Goal: Task Accomplishment & Management: Complete application form

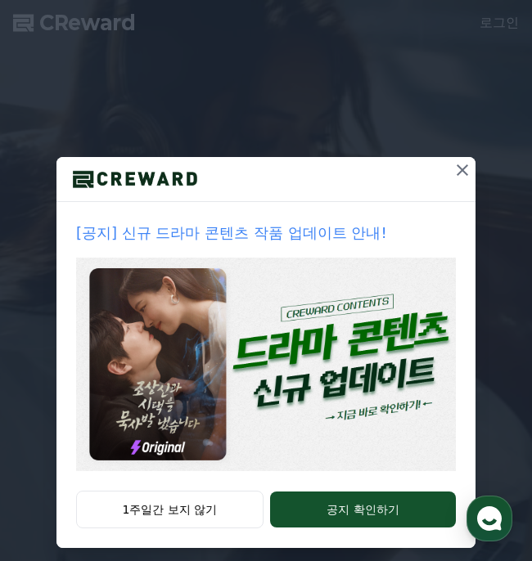
scroll to position [13, 0]
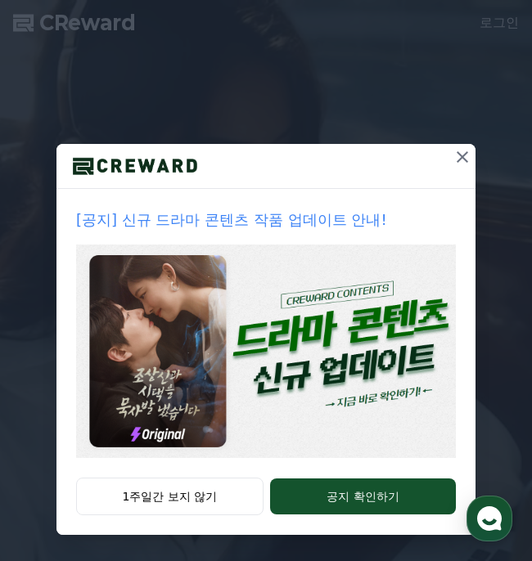
click at [450, 169] on div at bounding box center [462, 166] width 26 height 44
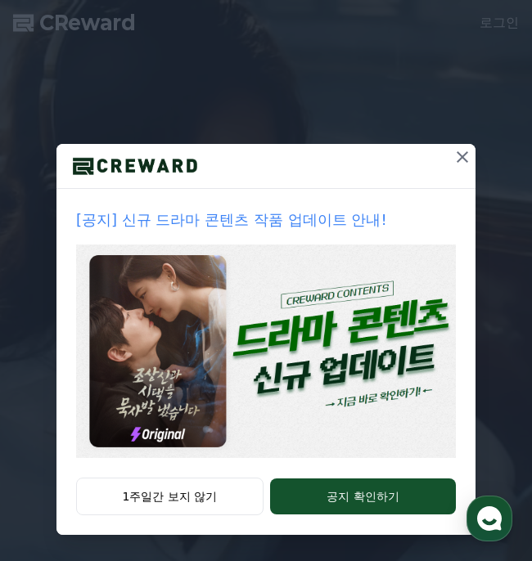
click at [16, 217] on div "[공지] 신규 드라마 콘텐츠 작품 업데이트 안내! 1주일간 보지 않기 공지 확인하기" at bounding box center [266, 274] width 532 height 574
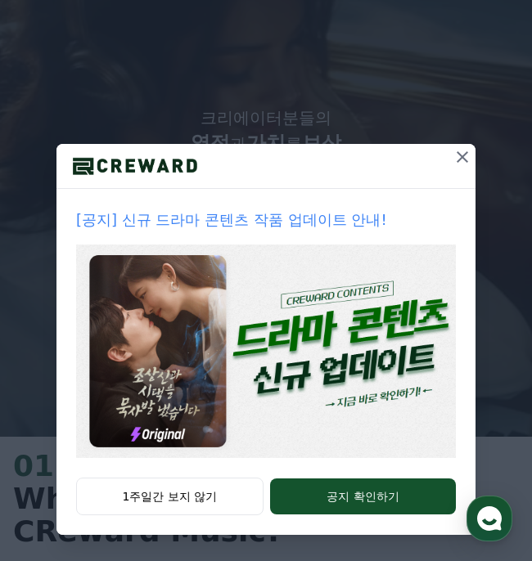
scroll to position [174, 0]
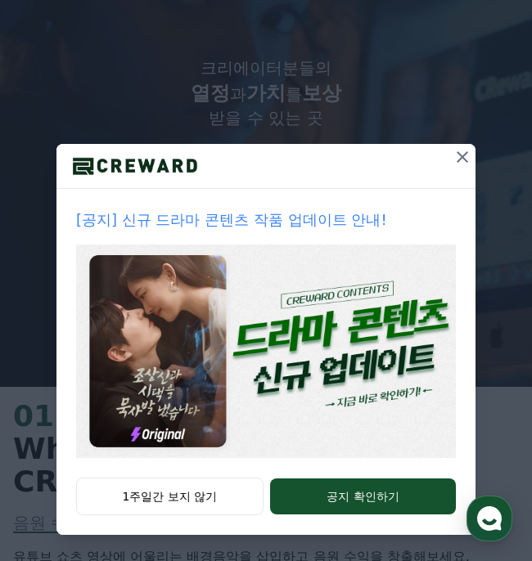
click at [461, 152] on icon at bounding box center [462, 157] width 20 height 20
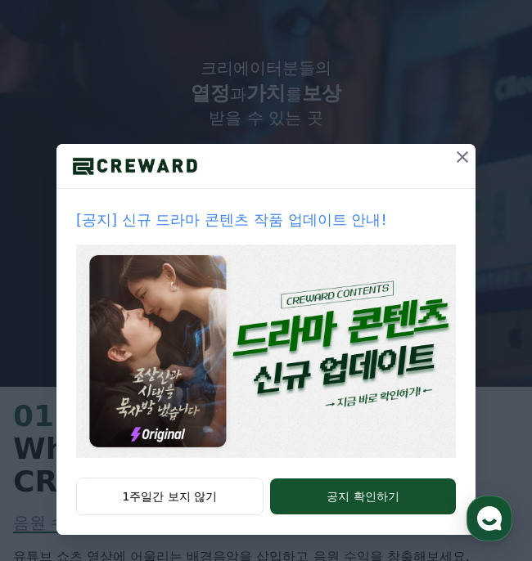
scroll to position [0, 0]
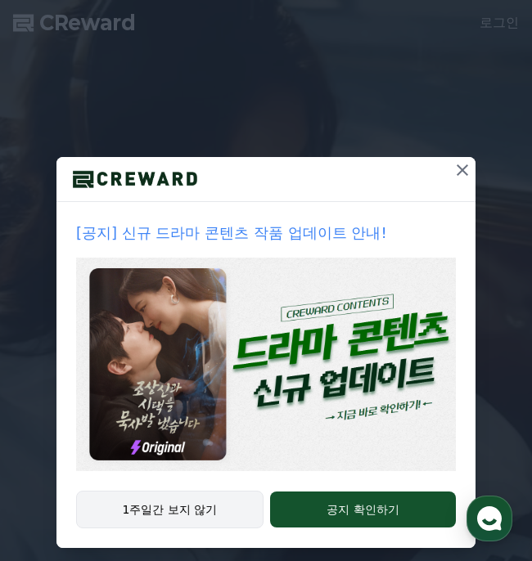
click at [207, 510] on button "1주일간 보지 않기" at bounding box center [169, 510] width 187 height 38
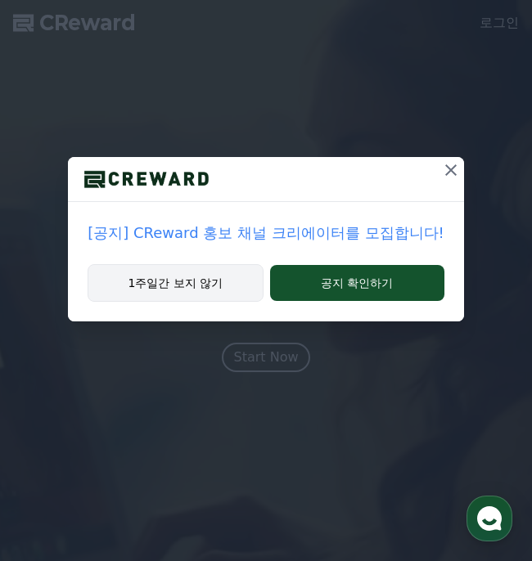
click at [234, 288] on button "1주일간 보지 않기" at bounding box center [175, 283] width 175 height 38
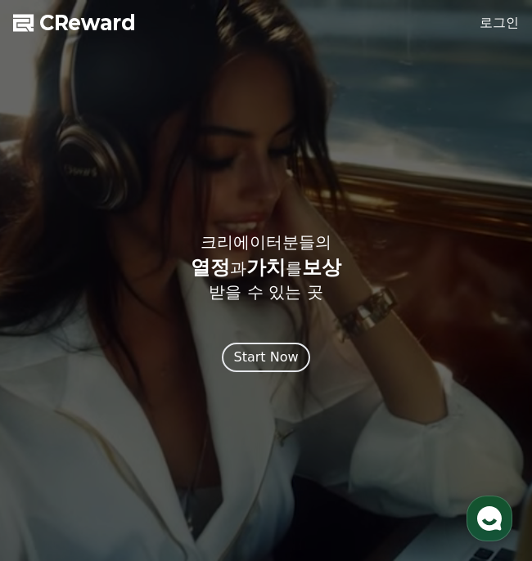
click at [266, 375] on div at bounding box center [266, 280] width 532 height 561
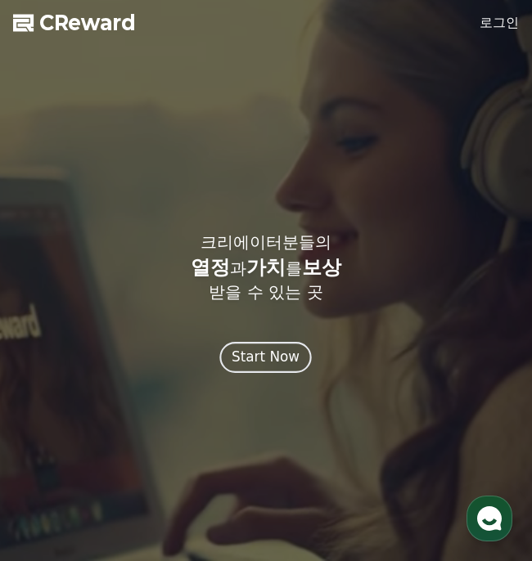
click at [264, 366] on div "Start Now" at bounding box center [266, 357] width 68 height 20
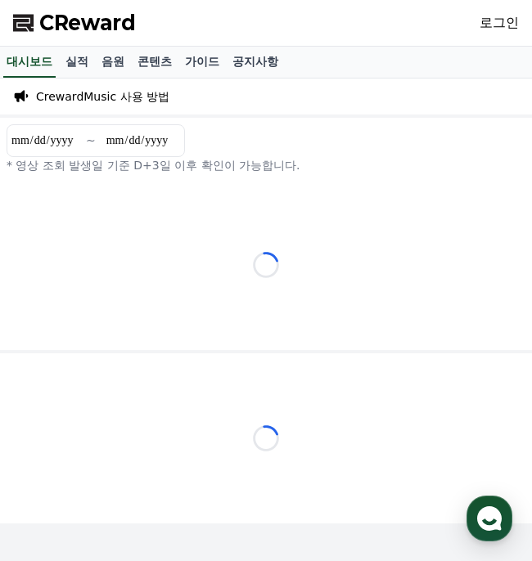
click at [497, 22] on link "로그인" at bounding box center [498, 23] width 39 height 20
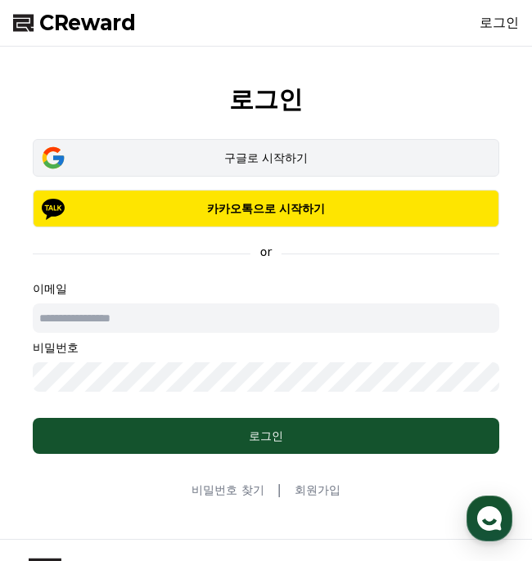
click at [188, 153] on div "구글로 시작하기" at bounding box center [265, 158] width 419 height 16
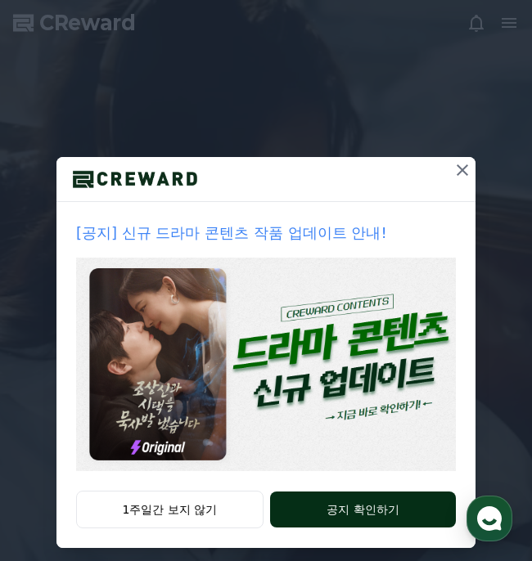
click at [191, 508] on button "1주일간 보지 않기" at bounding box center [169, 510] width 187 height 38
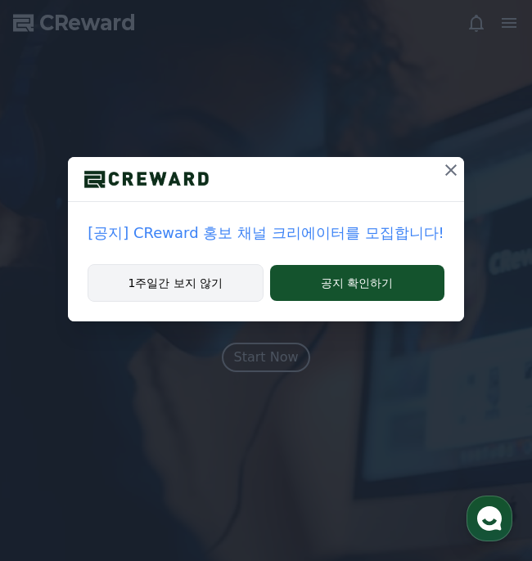
click at [227, 287] on button "1주일간 보지 않기" at bounding box center [175, 283] width 175 height 38
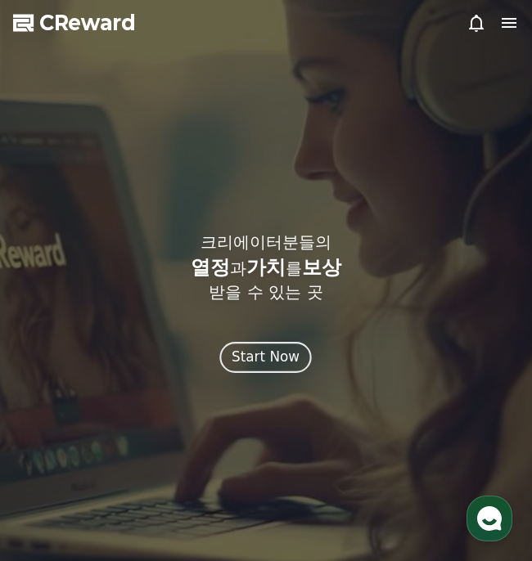
click at [267, 366] on div "Start Now" at bounding box center [266, 357] width 68 height 20
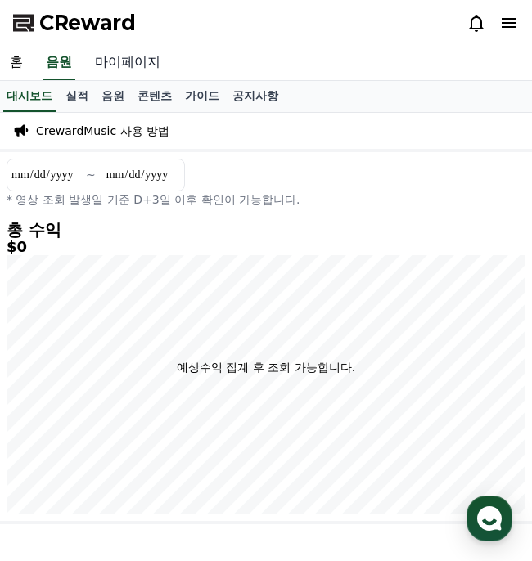
click at [134, 60] on link "마이페이지" at bounding box center [127, 63] width 85 height 34
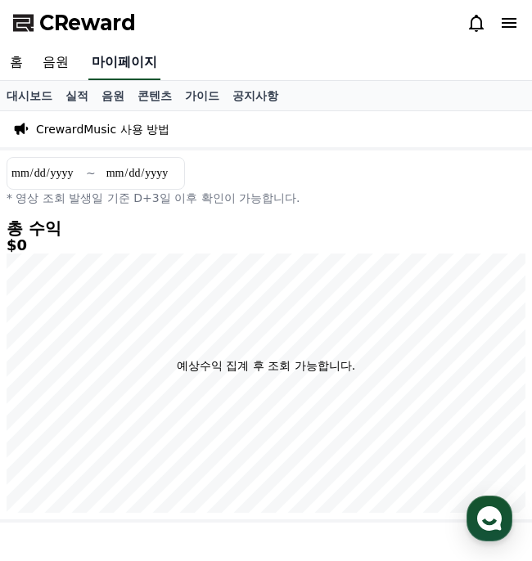
select select "**********"
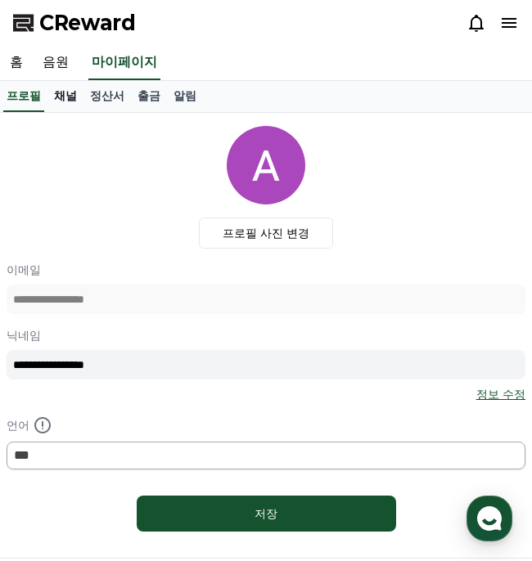
click at [61, 98] on link "채널" at bounding box center [65, 96] width 36 height 31
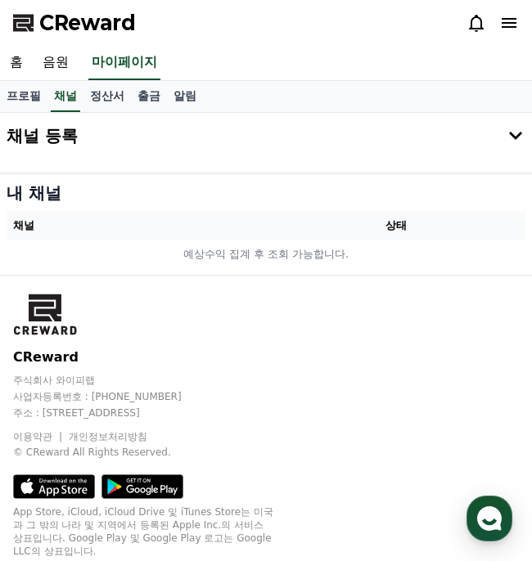
click at [519, 137] on icon at bounding box center [515, 136] width 20 height 20
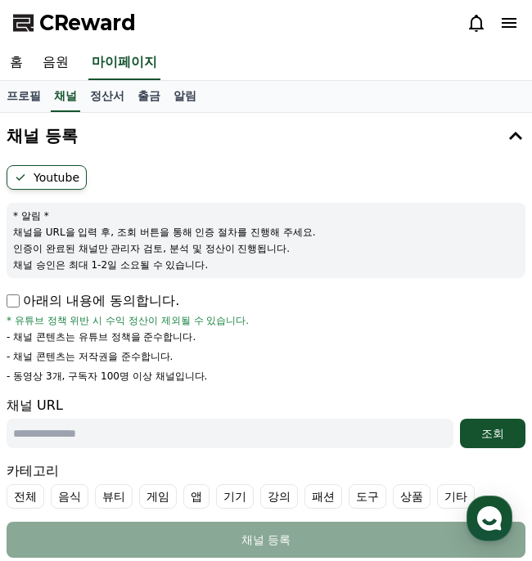
click at [5, 304] on div "Youtube * 알림 * 채널을 URL을 입력 후, 조회 버튼을 통해 인증 절차를 진행해 주세요. 인증이 완료된 채널만 관리자 검토, 분석 …" at bounding box center [266, 362] width 532 height 406
click at [48, 435] on input "text" at bounding box center [230, 433] width 447 height 29
paste input "**********"
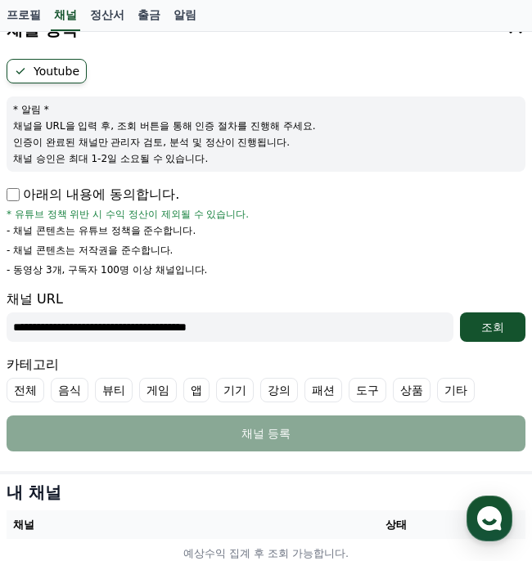
scroll to position [108, 0]
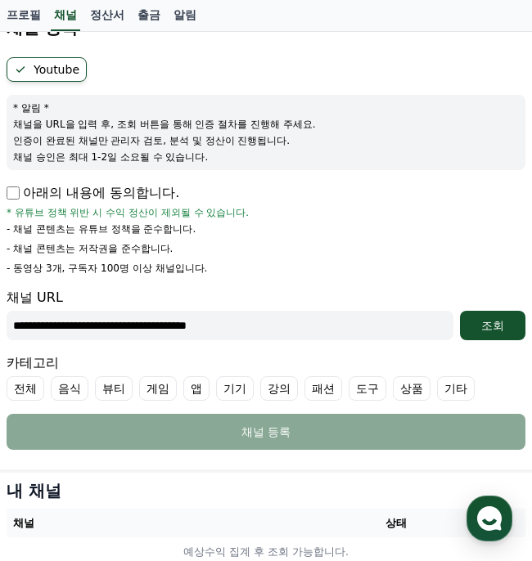
type input "**********"
click at [500, 307] on div "**********" at bounding box center [266, 314] width 519 height 52
click at [498, 322] on div "조회" at bounding box center [492, 325] width 52 height 16
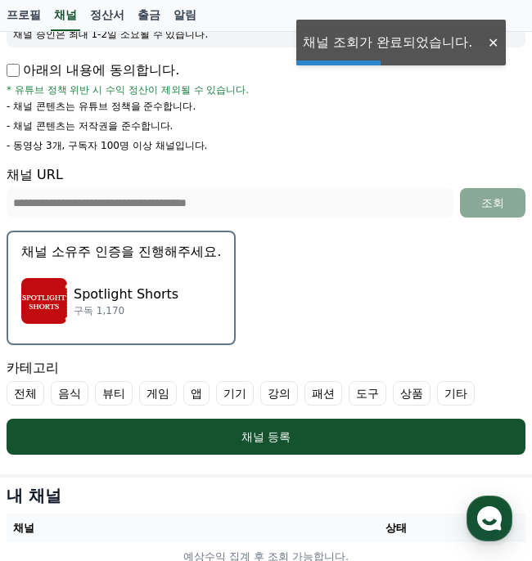
scroll to position [245, 0]
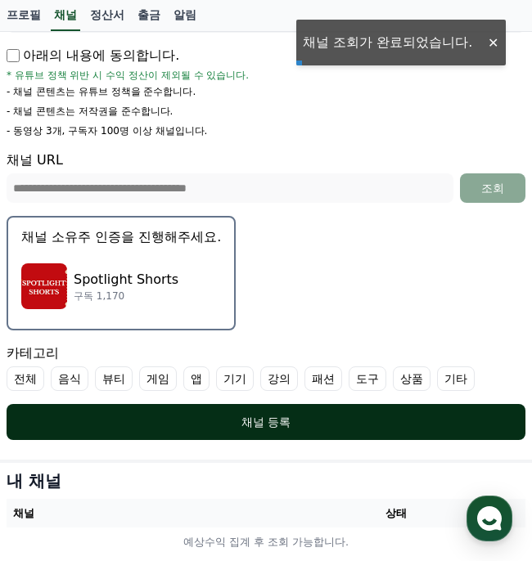
click at [292, 423] on div "채널 등록" at bounding box center [265, 422] width 453 height 16
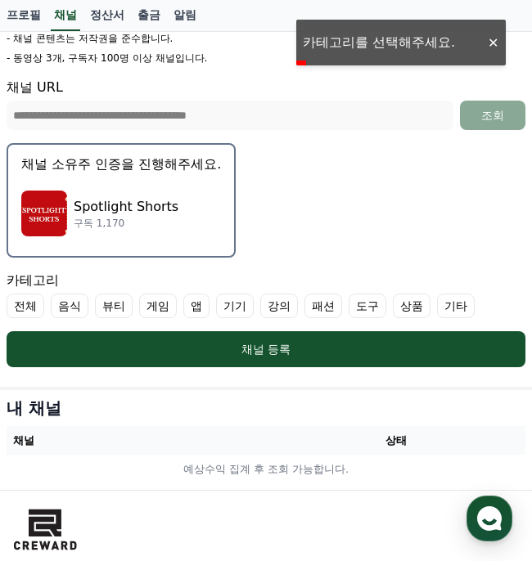
scroll to position [321, 0]
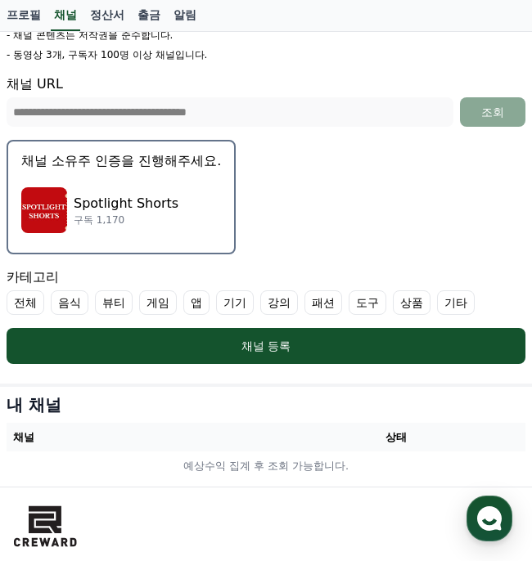
click at [437, 306] on label "기타" at bounding box center [456, 302] width 38 height 25
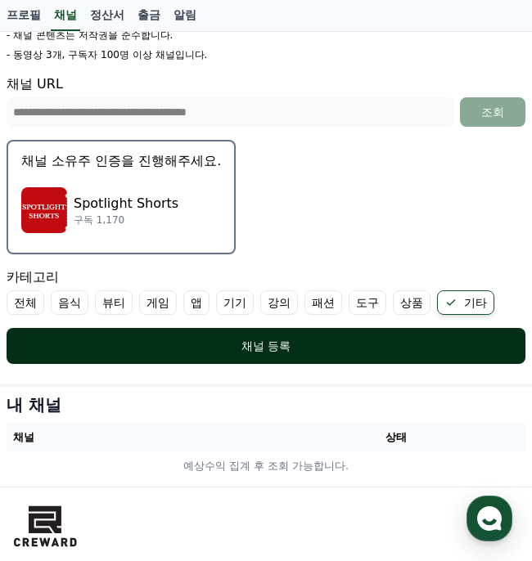
click at [286, 350] on div "채널 등록" at bounding box center [265, 346] width 453 height 16
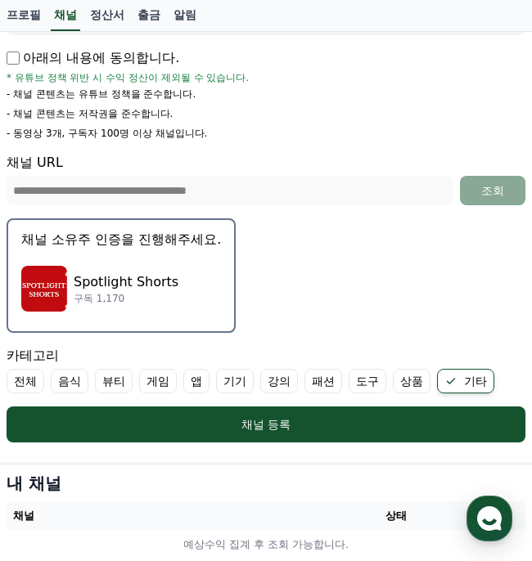
scroll to position [255, 0]
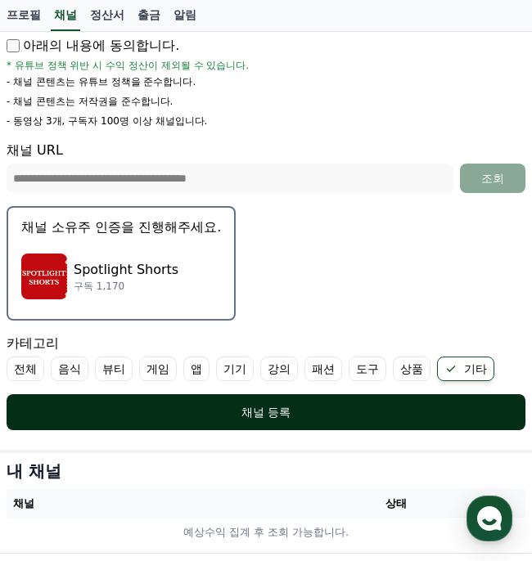
click at [274, 420] on button "채널 등록" at bounding box center [266, 412] width 519 height 36
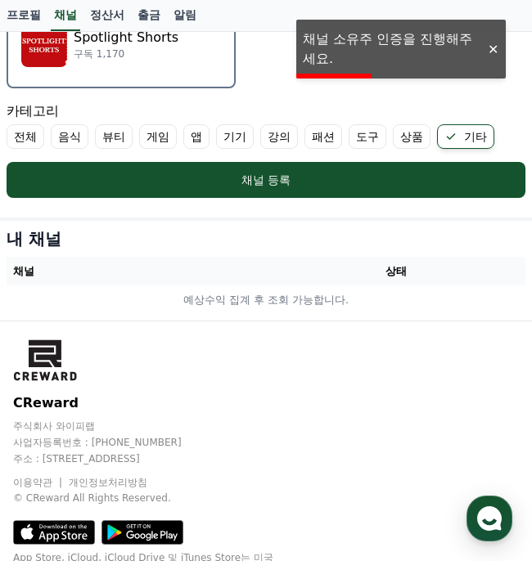
scroll to position [489, 0]
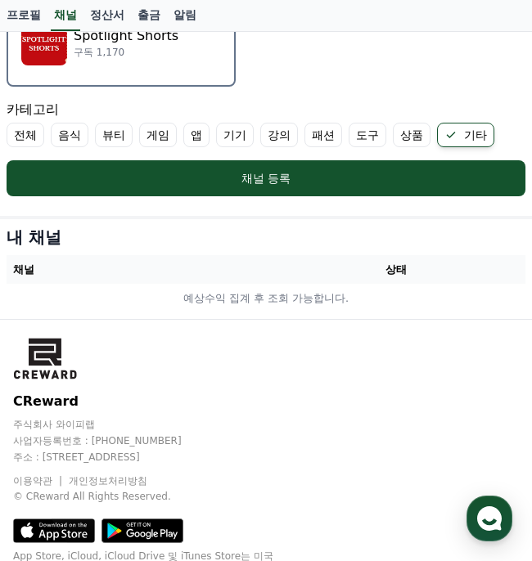
click at [46, 61] on img "button" at bounding box center [44, 43] width 46 height 46
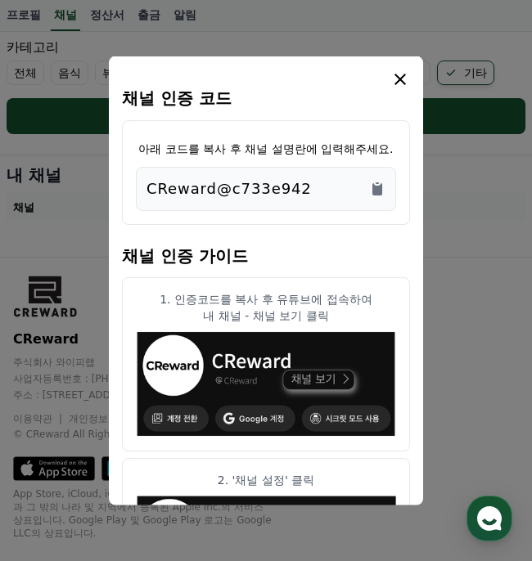
scroll to position [556, 0]
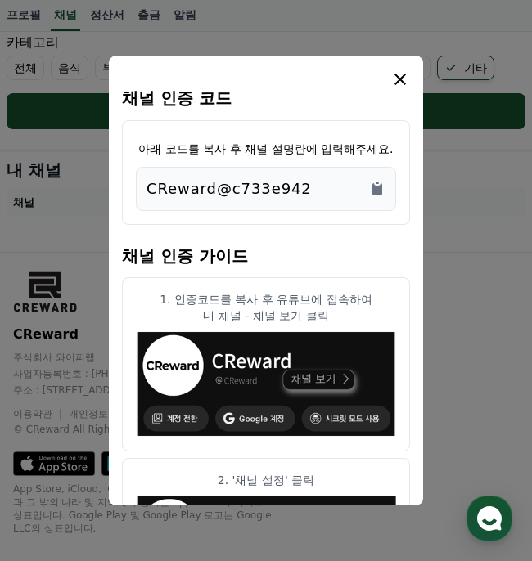
drag, startPoint x: 324, startPoint y: 178, endPoint x: 342, endPoint y: 224, distance: 49.2
click at [343, 226] on div "채널 인증 코드 아래 코드를 복사 후 채널 설명란에 입력해주세요. CReward@c733e942 채널 인증 가이드 1. 인증코드를 복사 후 유…" at bounding box center [266, 565] width 288 height 991
click at [376, 191] on icon "Copy to clipboard" at bounding box center [377, 189] width 10 height 12
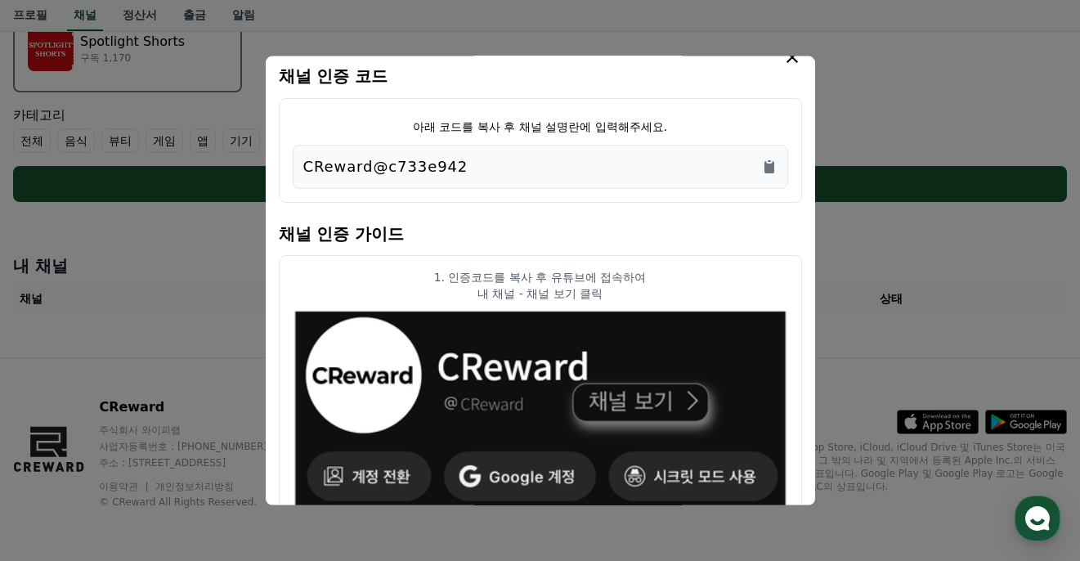
scroll to position [7, 0]
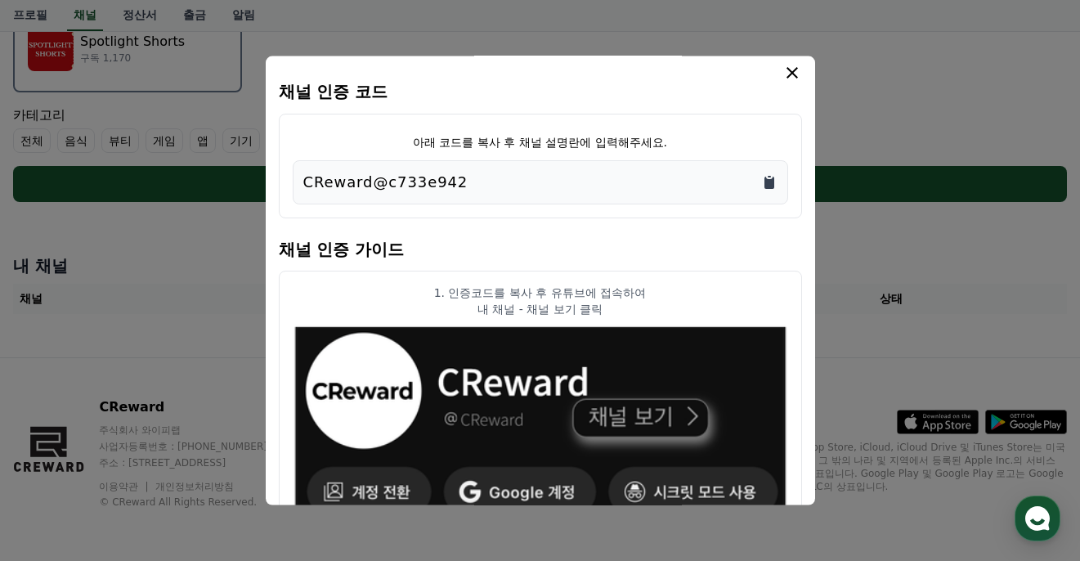
click at [531, 178] on icon "Copy to clipboard" at bounding box center [769, 182] width 16 height 16
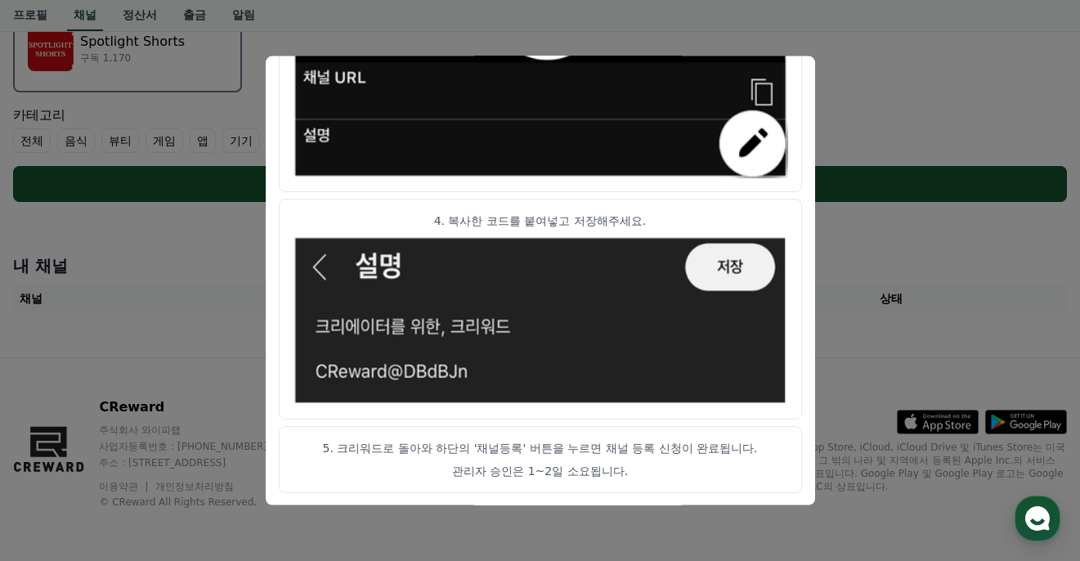
scroll to position [963, 0]
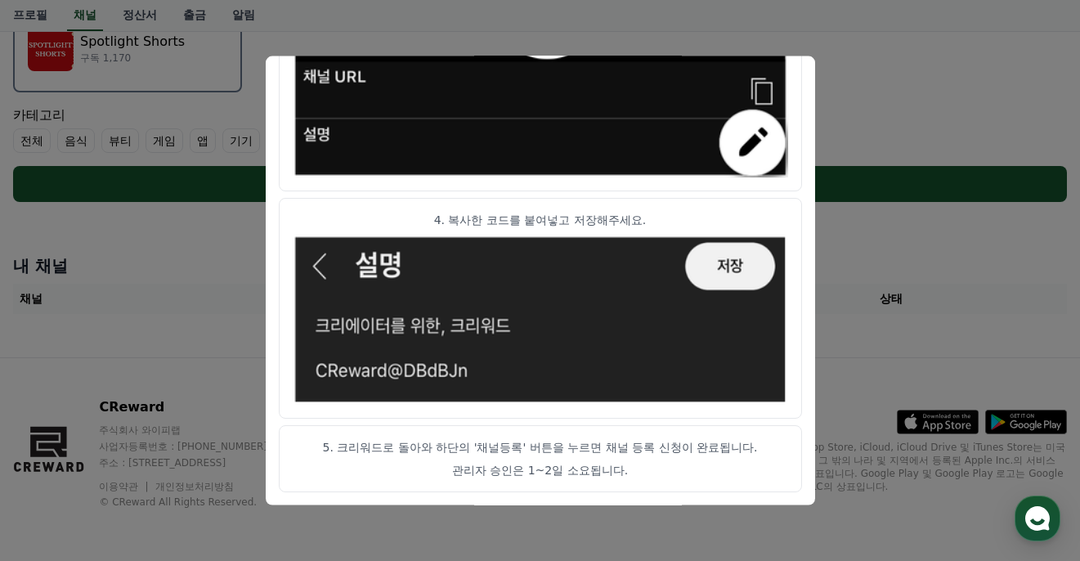
click at [531, 245] on button "close modal" at bounding box center [540, 280] width 1080 height 561
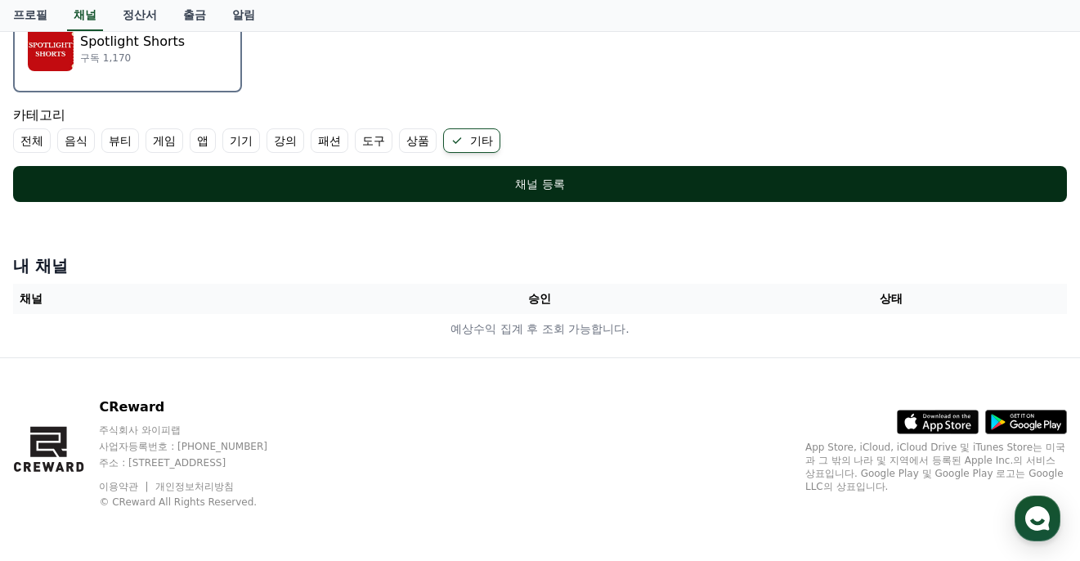
click at [531, 177] on div "채널 등록" at bounding box center [540, 184] width 989 height 16
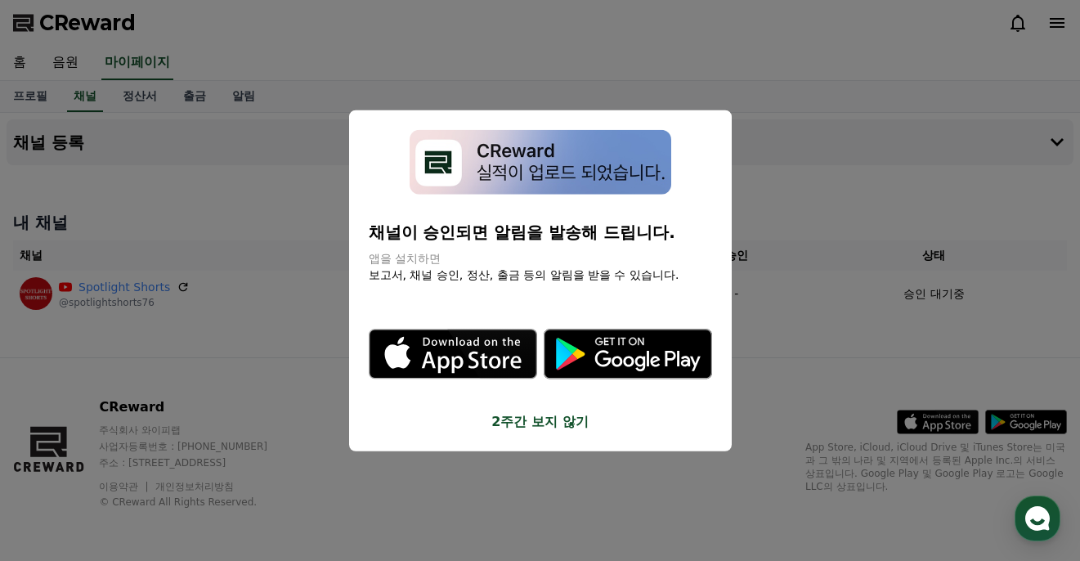
click at [550, 422] on button "2주간 보지 않기" at bounding box center [541, 421] width 344 height 20
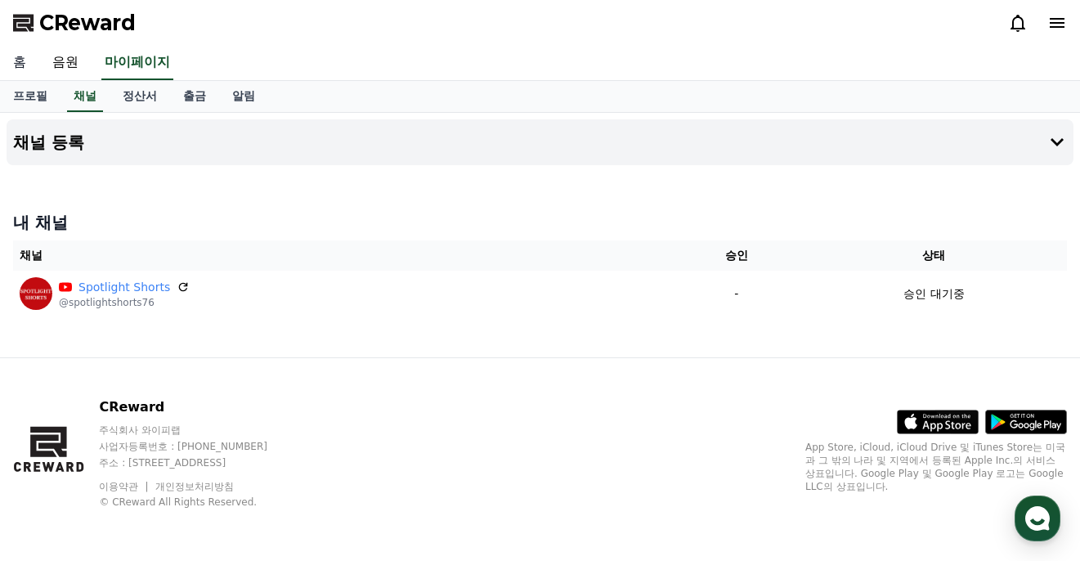
click at [20, 58] on link "홈" at bounding box center [19, 63] width 39 height 34
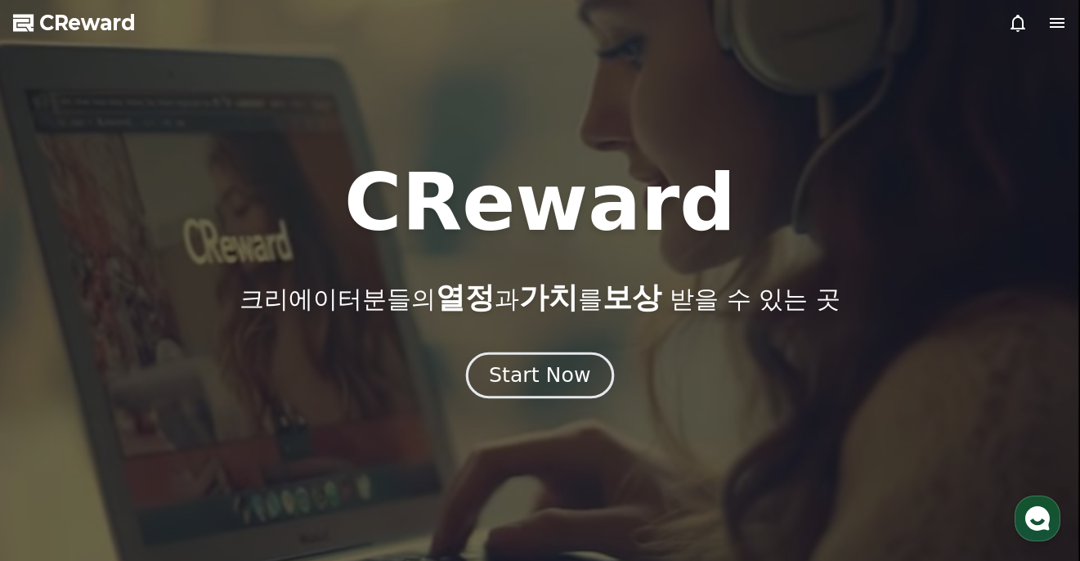
click at [537, 396] on button "Start Now" at bounding box center [540, 376] width 148 height 47
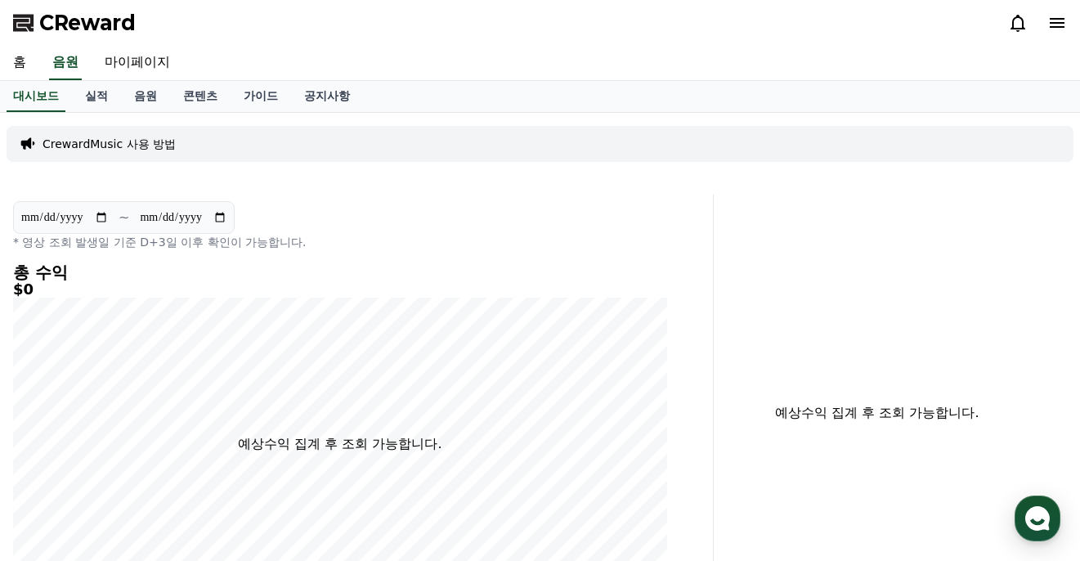
click at [1053, 21] on icon at bounding box center [1058, 23] width 20 height 20
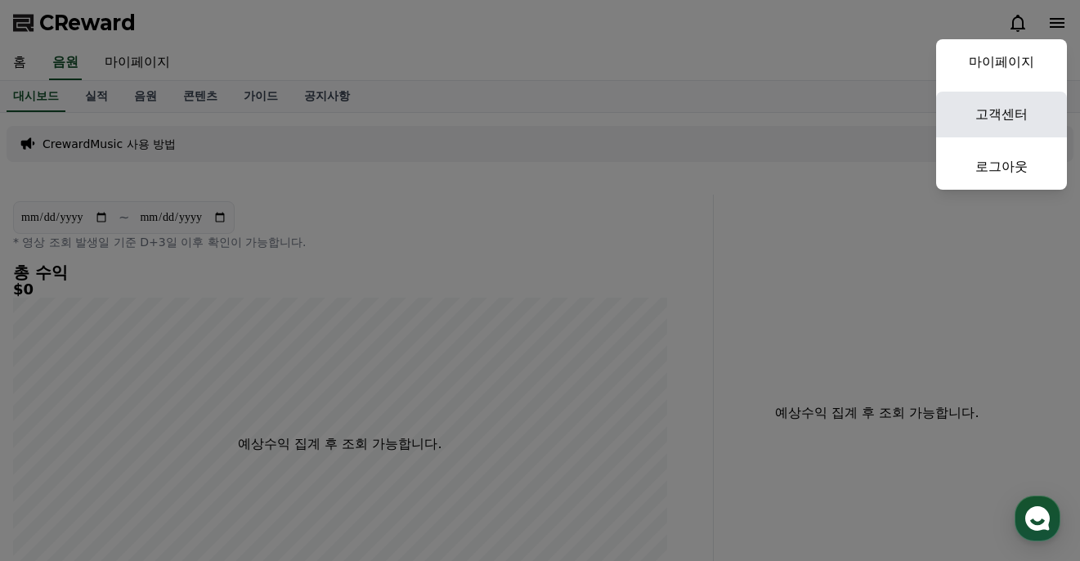
click at [1016, 110] on link "고객센터" at bounding box center [1002, 115] width 131 height 46
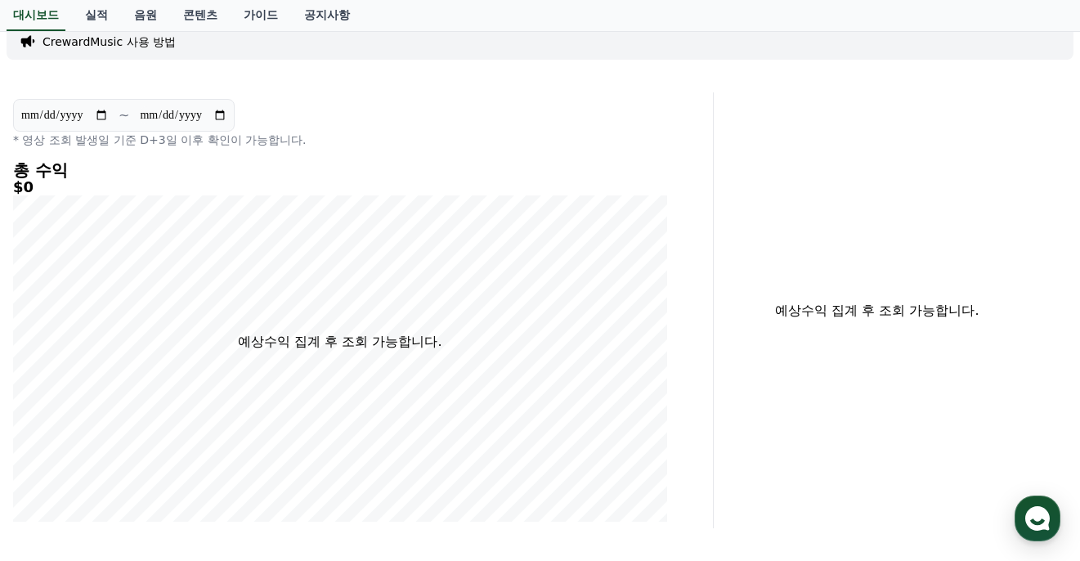
scroll to position [86, 0]
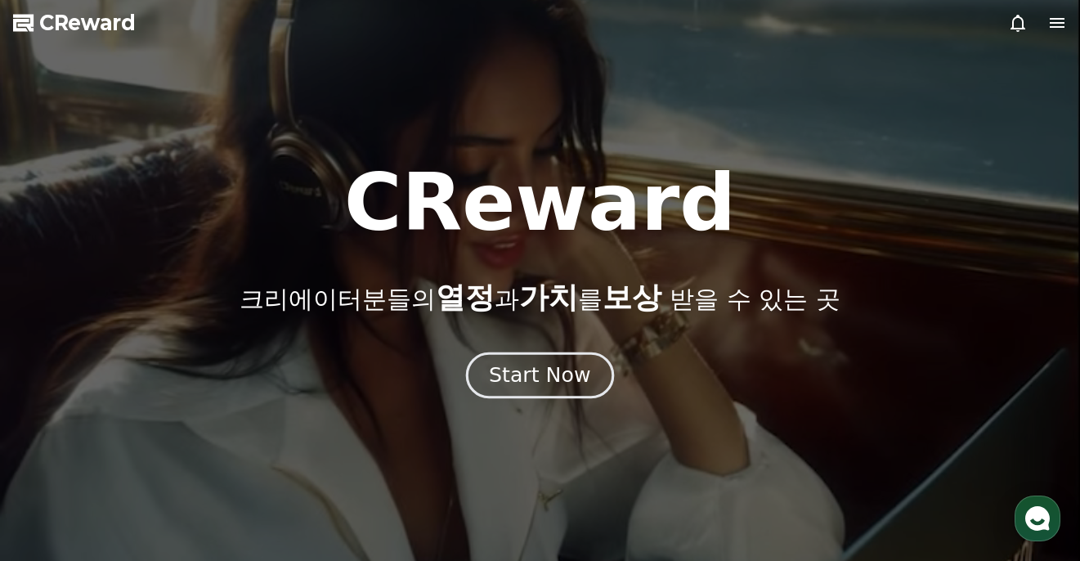
click at [511, 357] on button "Start Now" at bounding box center [540, 376] width 148 height 47
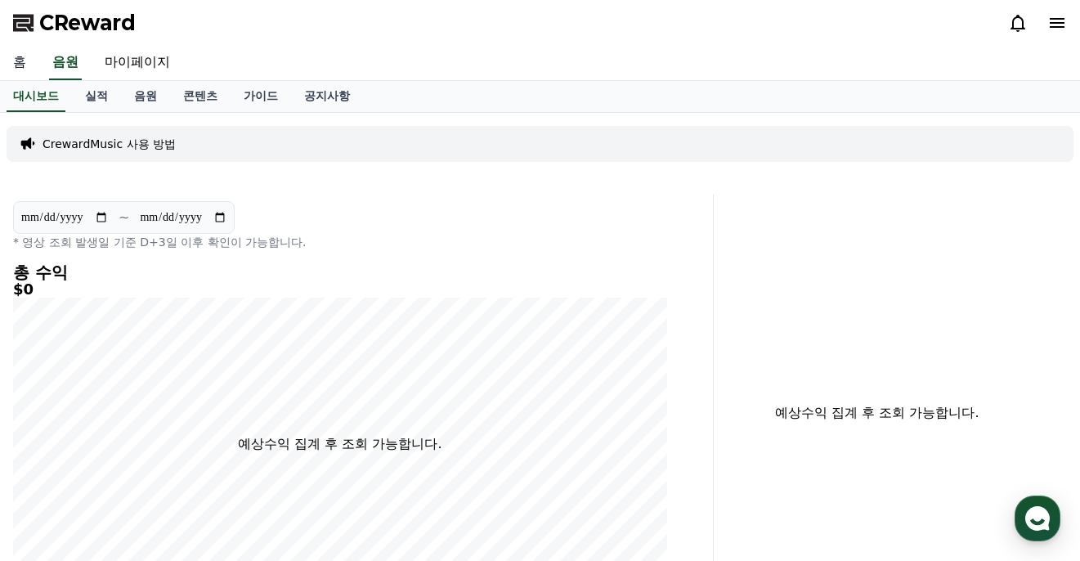
click at [22, 61] on link "홈" at bounding box center [19, 63] width 39 height 34
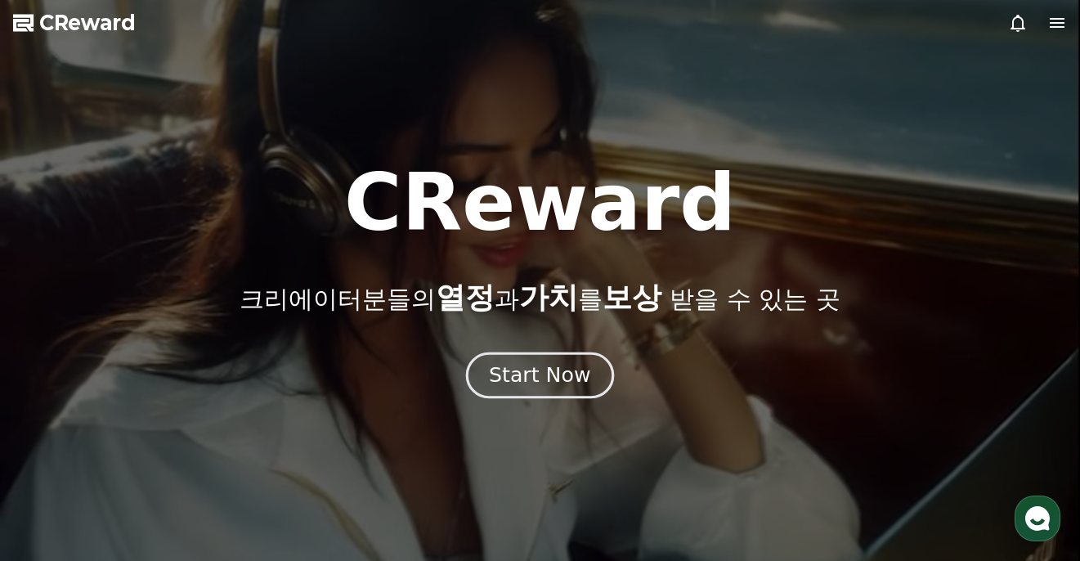
click at [537, 380] on div "Start Now" at bounding box center [539, 376] width 101 height 28
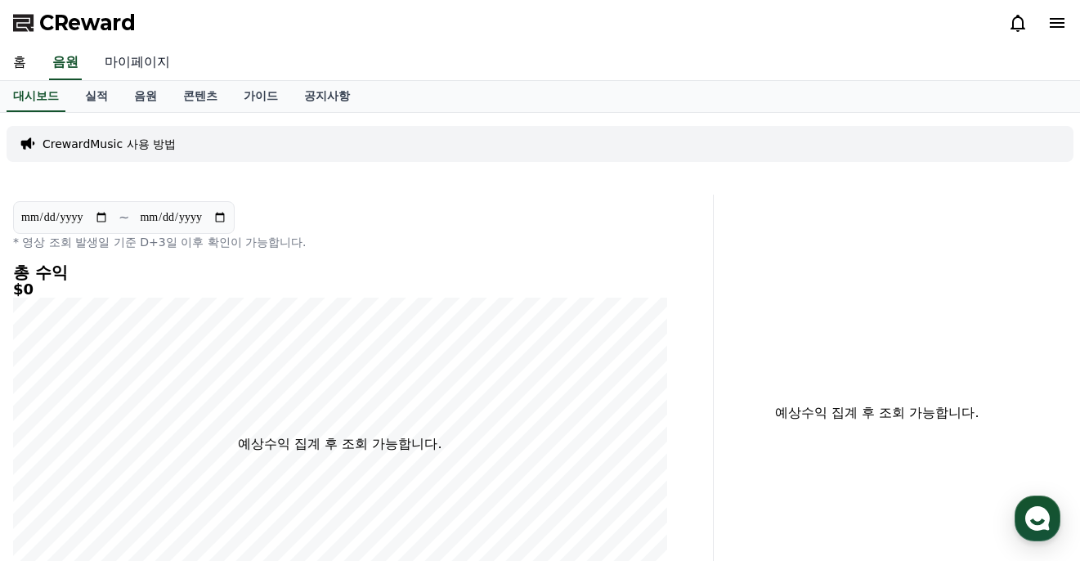
click at [140, 63] on link "마이페이지" at bounding box center [138, 63] width 92 height 34
select select "**********"
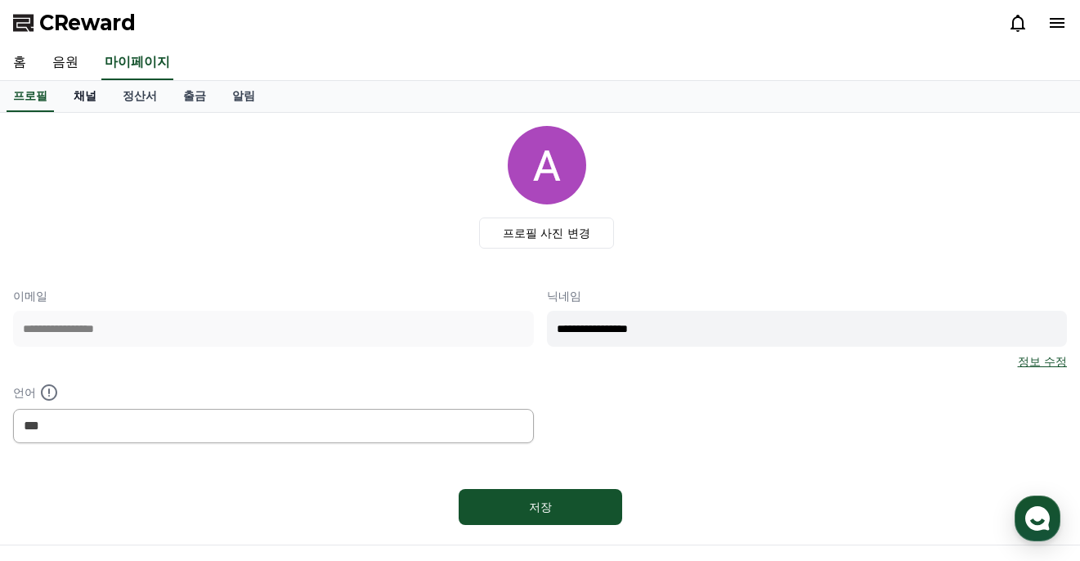
click at [92, 101] on link "채널" at bounding box center [85, 96] width 49 height 31
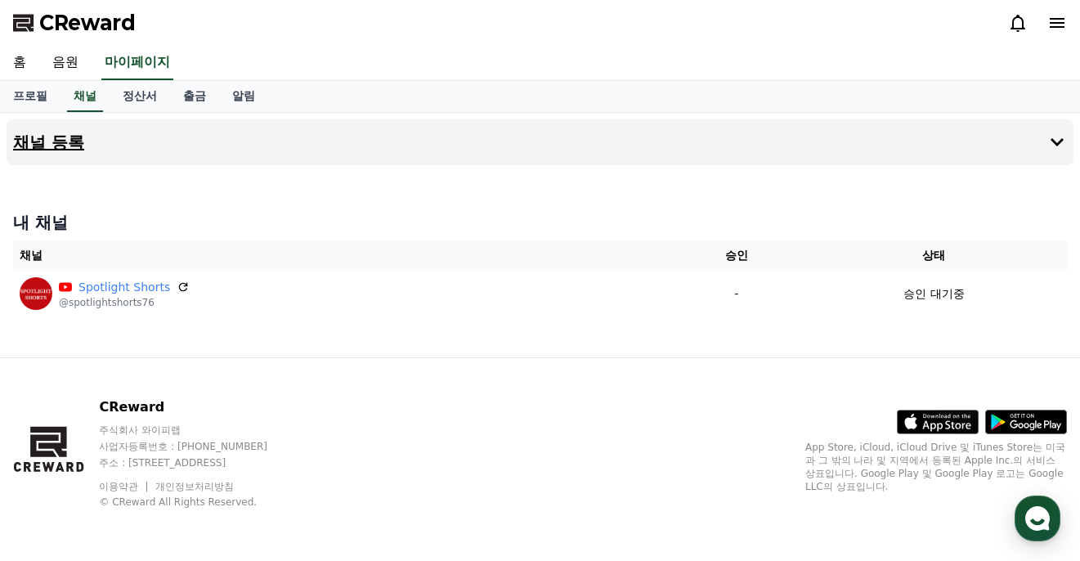
click at [69, 144] on h4 "채널 등록" at bounding box center [48, 142] width 71 height 18
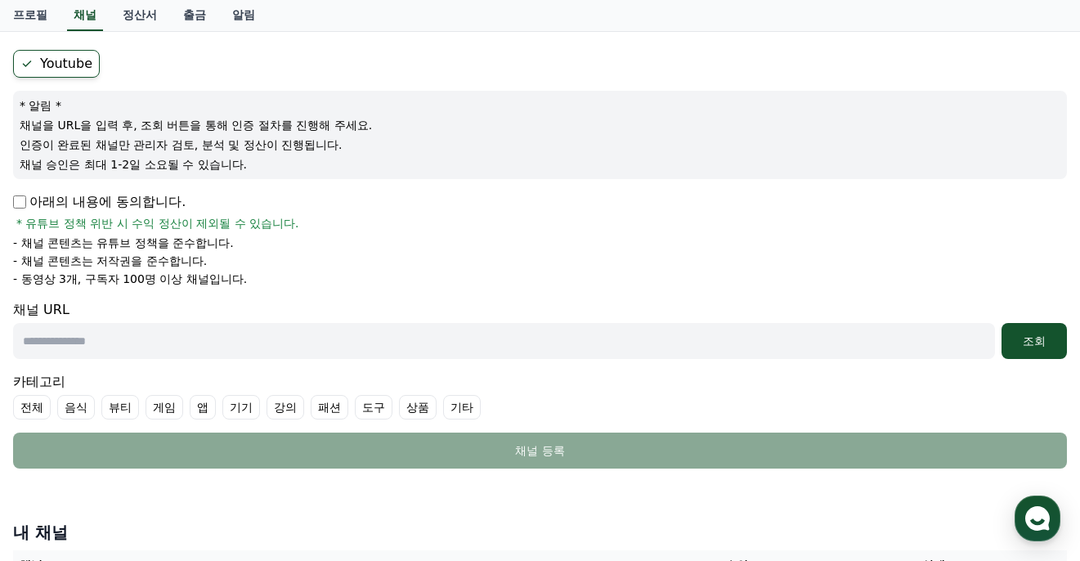
scroll to position [159, 0]
